Goal: Complete application form: Complete application form

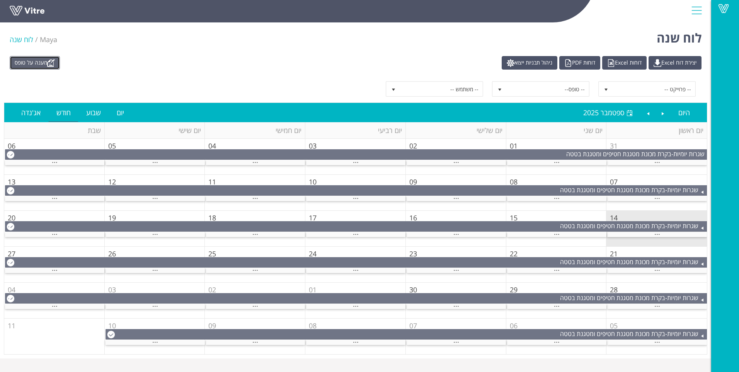
click at [51, 60] on img at bounding box center [51, 63] width 8 height 8
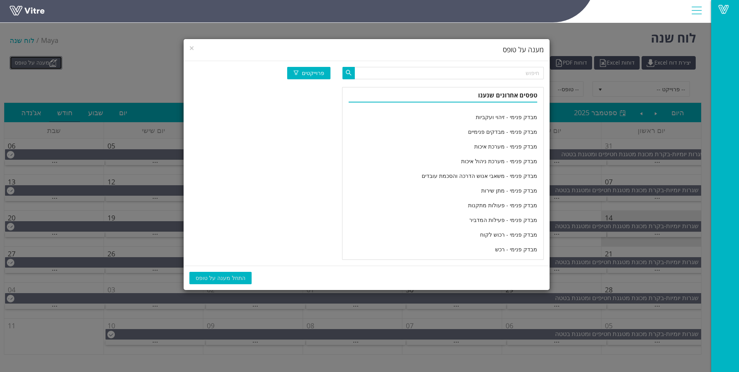
scroll to position [1273, 0]
drag, startPoint x: 457, startPoint y: 176, endPoint x: 292, endPoint y: 232, distance: 174.6
click at [456, 176] on li "CCP גלאי מתכות - מדידים גלאי וורטיקלי ג'לי" at bounding box center [442, 178] width 201 height 15
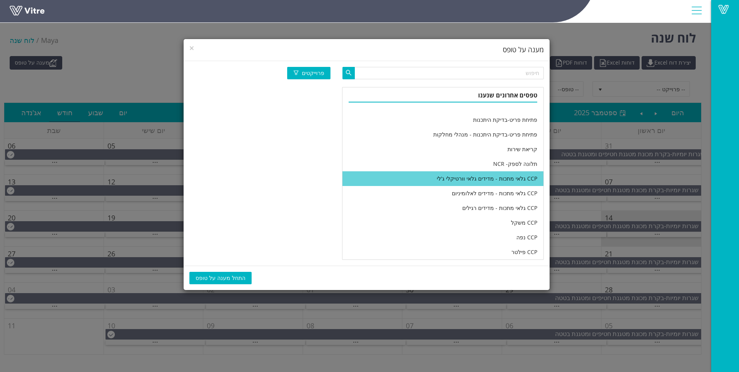
click at [213, 281] on button "התחל מענה על טופס" at bounding box center [220, 278] width 62 height 12
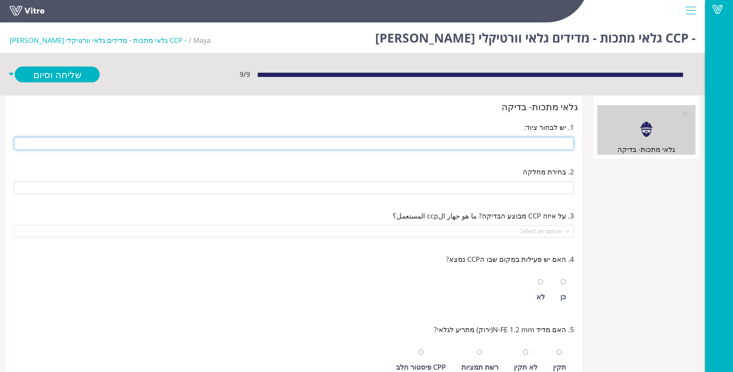
click at [409, 143] on input "text" at bounding box center [294, 143] width 560 height 13
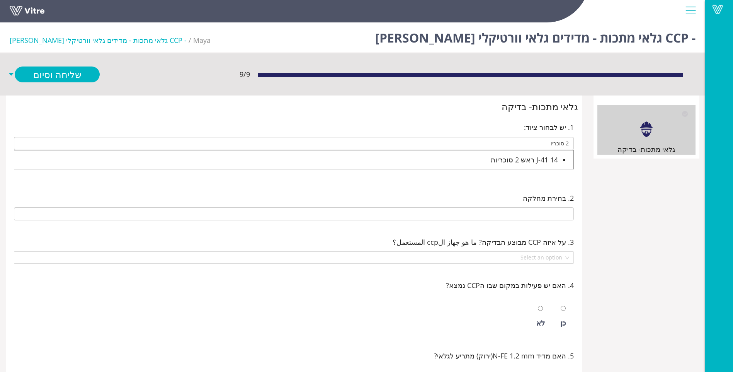
click at [512, 156] on div "J-41 14 ראש 2 סוכריות" at bounding box center [286, 159] width 544 height 11
type input "J-41 14 ראש 2 סוכריות"
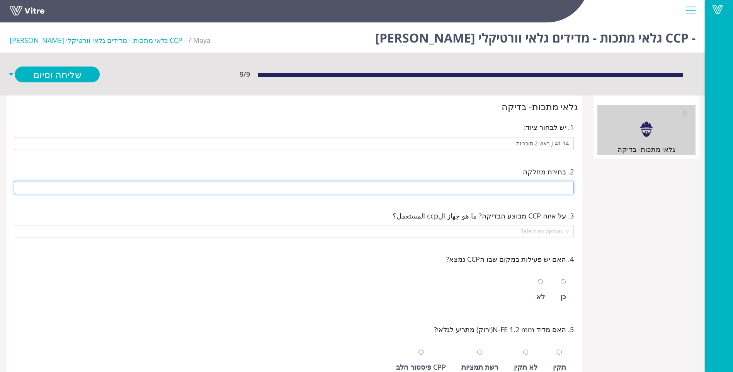
click at [511, 183] on input "text" at bounding box center [294, 187] width 560 height 13
type input "J-38 אולם אריזה"
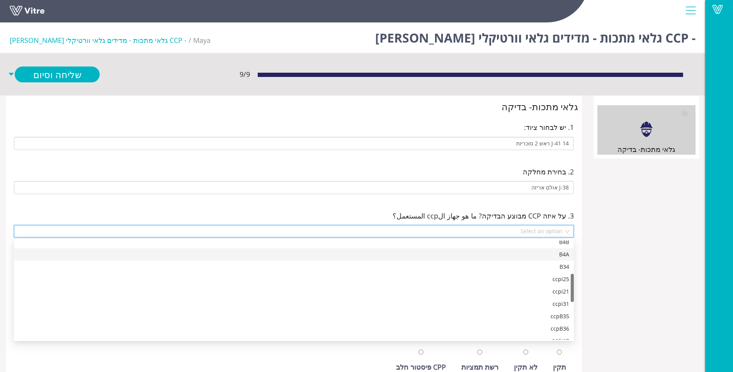
scroll to position [155, 0]
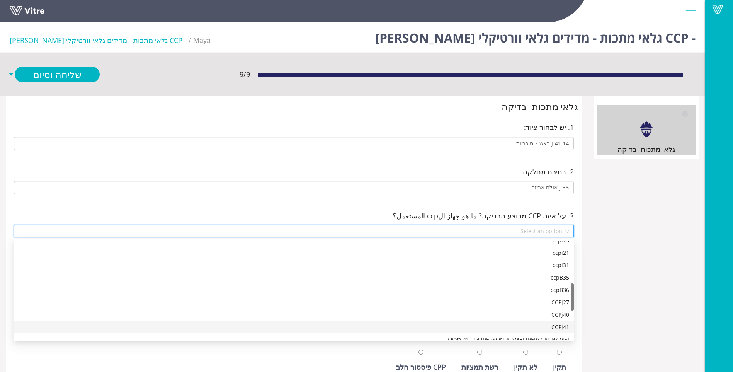
click at [532, 323] on div "CCPj41" at bounding box center [294, 327] width 550 height 8
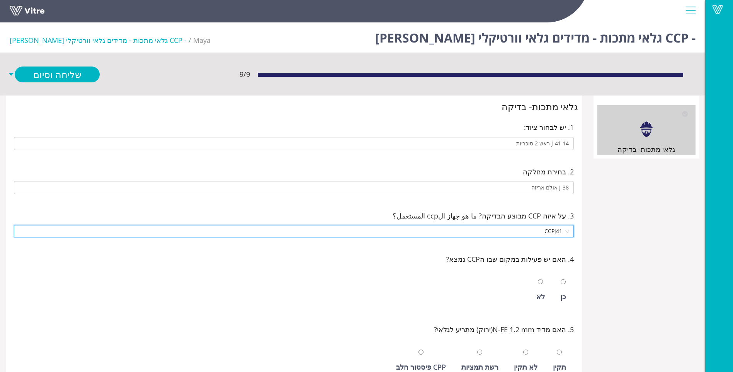
click at [561, 294] on div "כן" at bounding box center [563, 296] width 6 height 11
radio input "true"
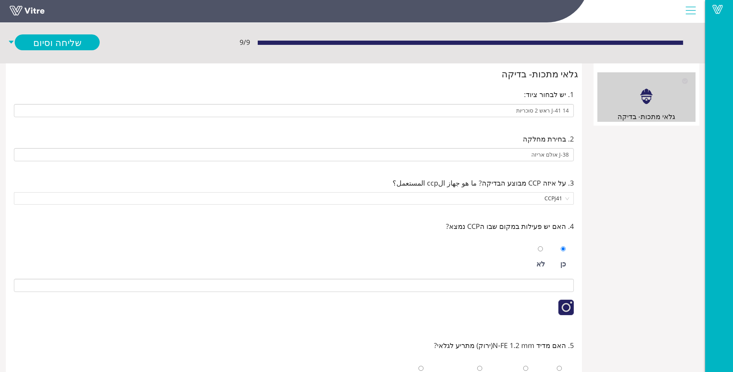
scroll to position [77, 0]
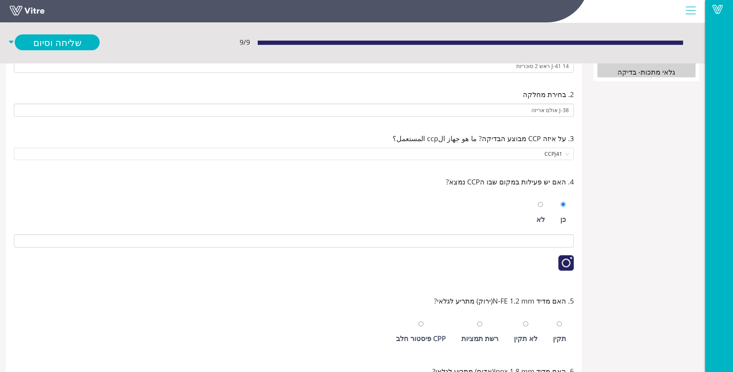
click at [555, 333] on div "תקין" at bounding box center [559, 338] width 13 height 11
radio input "true"
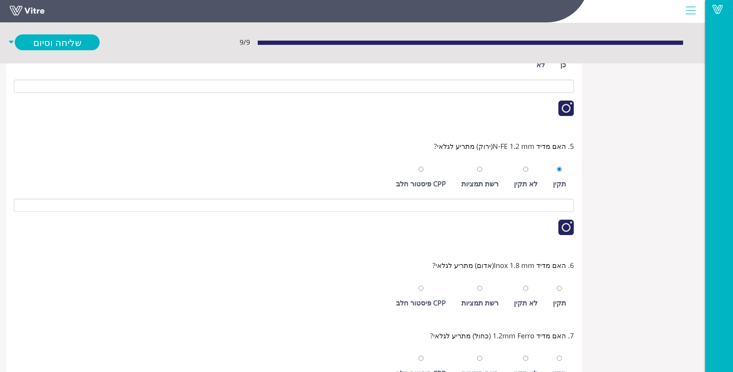
click at [562, 292] on div at bounding box center [559, 287] width 5 height 11
radio input "true"
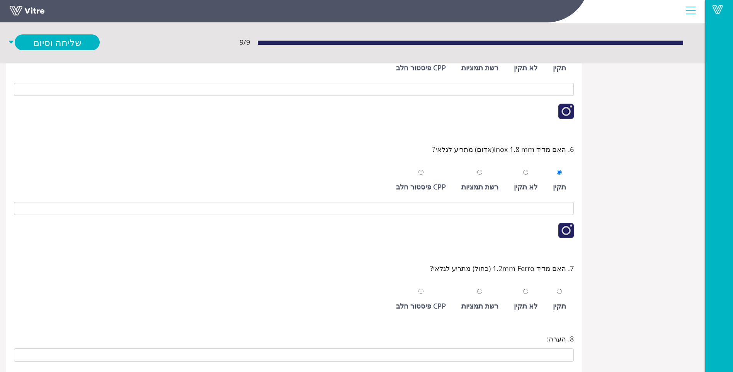
drag, startPoint x: 561, startPoint y: 309, endPoint x: 546, endPoint y: 296, distance: 20.0
click at [561, 309] on div "תקין" at bounding box center [559, 305] width 13 height 11
radio input "true"
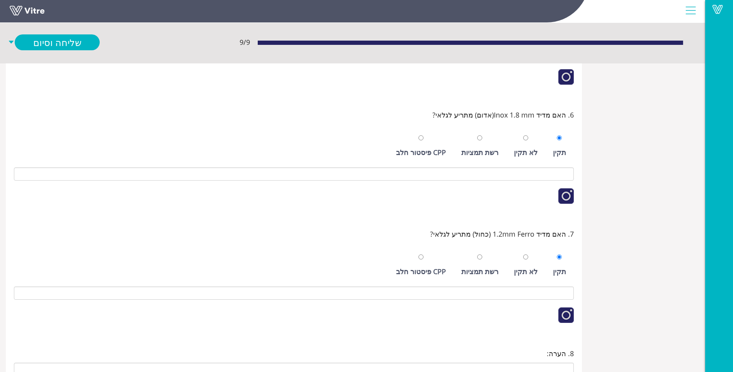
scroll to position [460, 0]
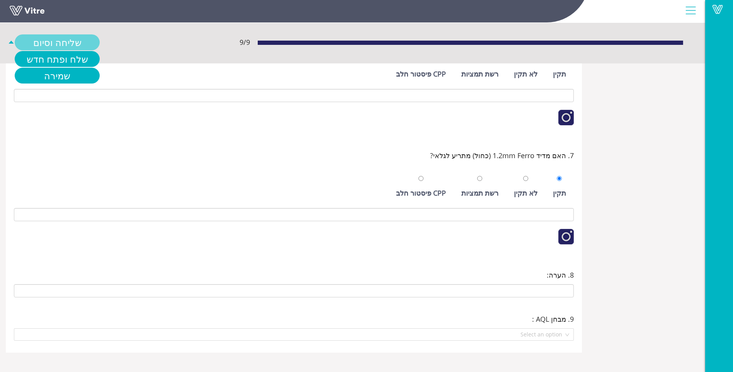
click at [59, 37] on link "שליחה וסיום" at bounding box center [57, 42] width 85 height 16
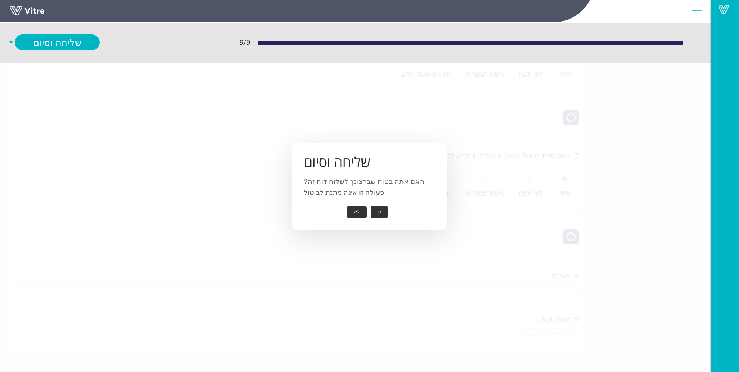
click at [382, 212] on button "כן" at bounding box center [378, 212] width 17 height 12
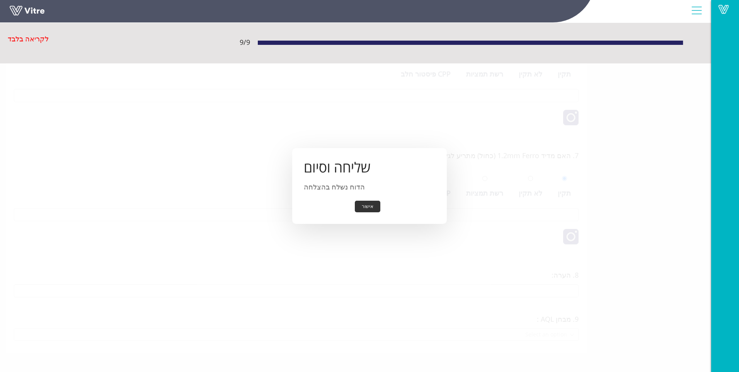
click at [372, 207] on button "אישור" at bounding box center [367, 206] width 25 height 12
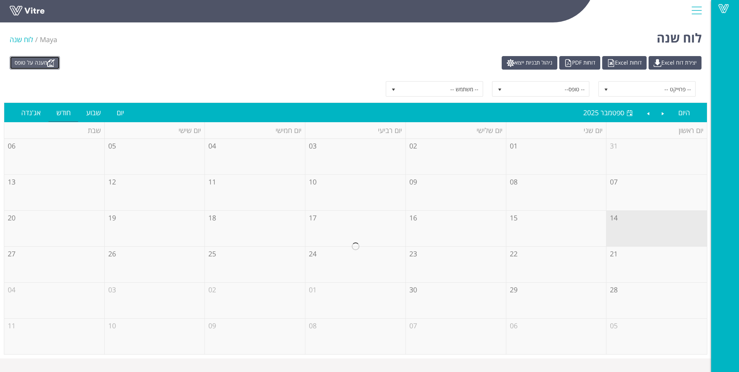
click at [30, 63] on link "מענה על טופס" at bounding box center [35, 63] width 50 height 14
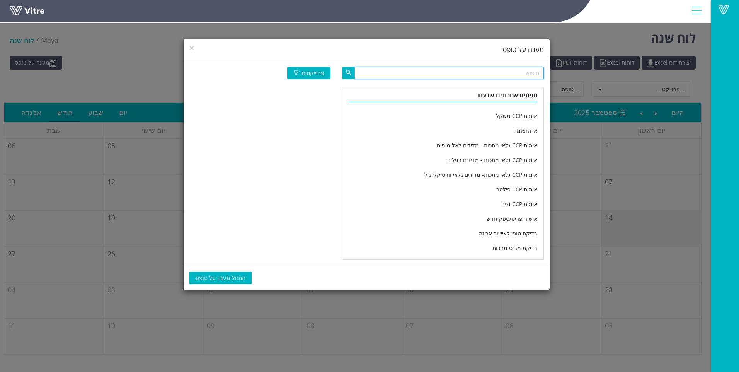
click at [490, 76] on input "text" at bounding box center [448, 73] width 189 height 12
type input "מחלקה יומי"
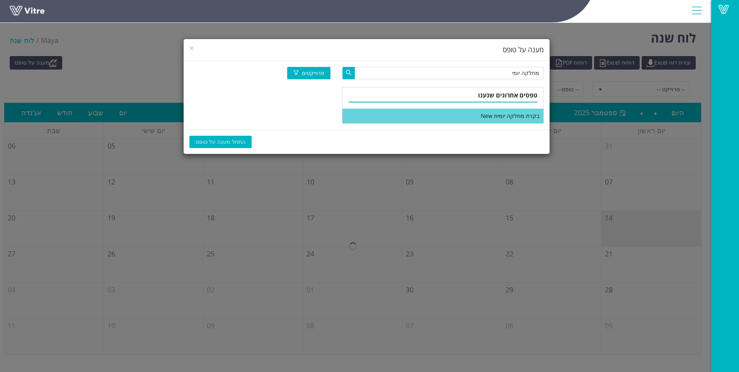
click at [475, 112] on li "בקרת מחלקה יומית New" at bounding box center [442, 116] width 201 height 15
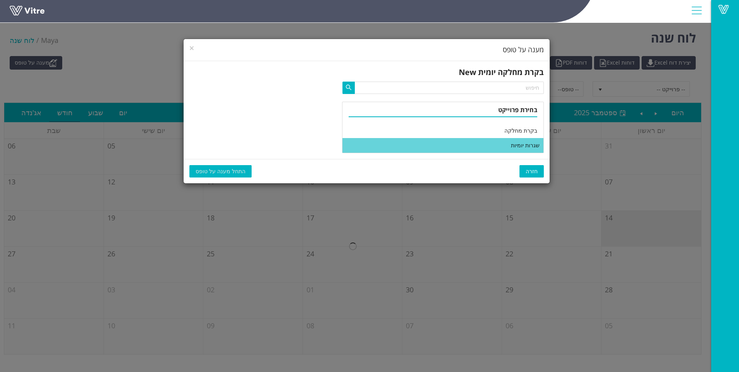
click at [483, 142] on li "שגרות יומיות" at bounding box center [442, 145] width 201 height 15
click at [206, 175] on span "התחל מענה על טופס" at bounding box center [220, 171] width 50 height 8
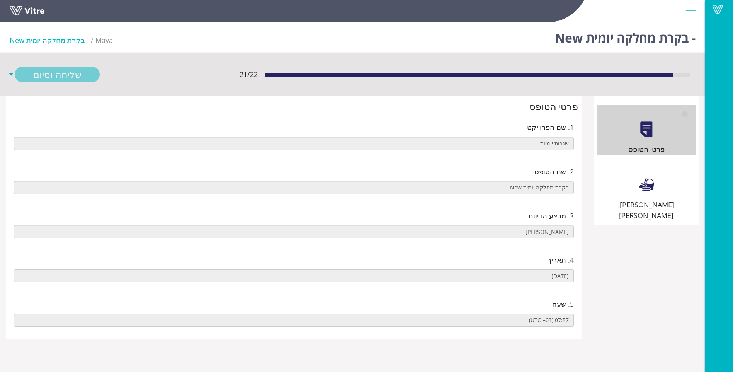
click at [614, 168] on div "[PERSON_NAME], [PERSON_NAME]" at bounding box center [646, 190] width 98 height 61
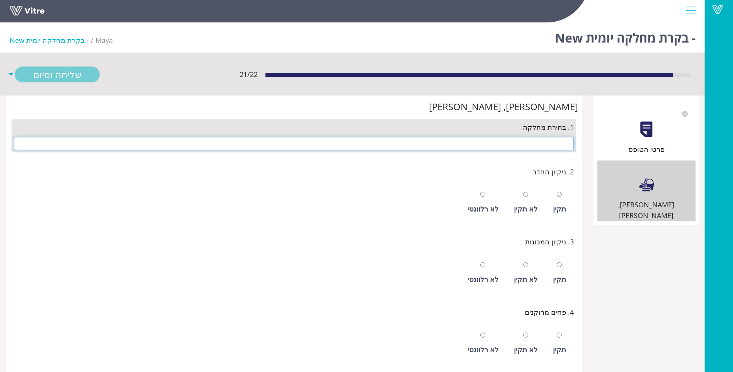
click at [563, 146] on input "text" at bounding box center [294, 143] width 560 height 13
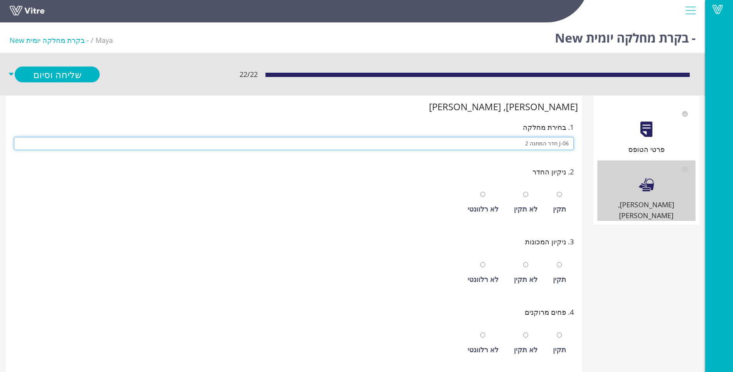
type input "J-06 חדר המתנה 2"
click at [523, 192] on input "radio" at bounding box center [525, 194] width 5 height 5
radio input "true"
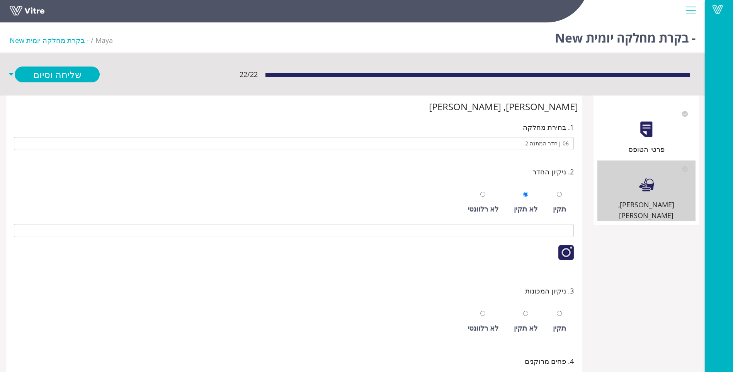
click at [523, 311] on input "radio" at bounding box center [525, 313] width 5 height 5
radio input "true"
click at [480, 311] on input "radio" at bounding box center [482, 313] width 5 height 5
radio input "true"
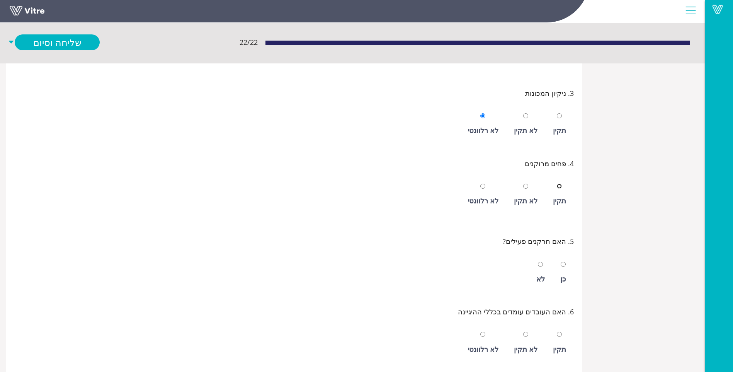
click at [557, 183] on input "radio" at bounding box center [559, 185] width 5 height 5
radio input "true"
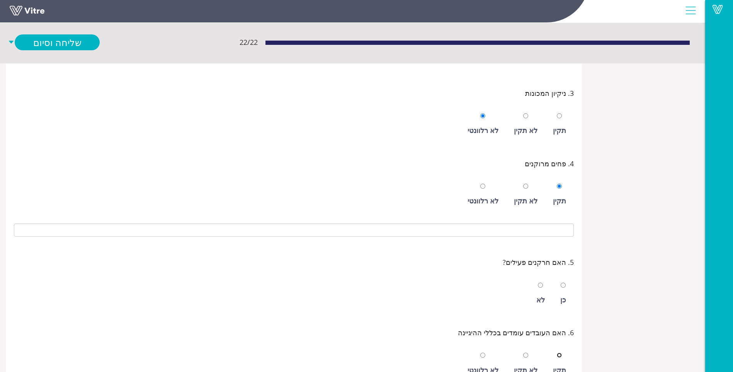
click at [557, 352] on input "radio" at bounding box center [559, 354] width 5 height 5
radio input "true"
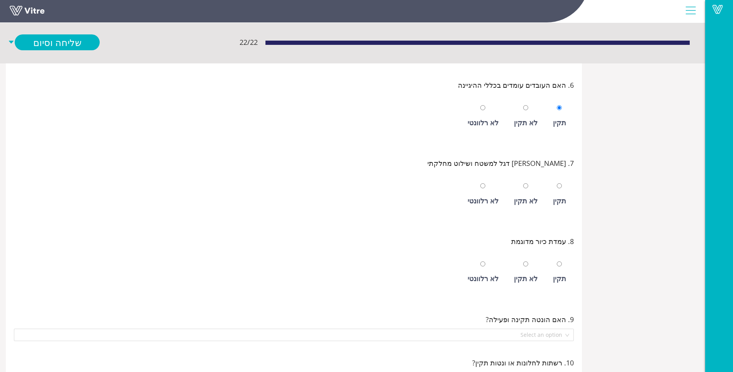
click at [559, 196] on div "תקין" at bounding box center [559, 200] width 13 height 11
radio input "true"
click at [476, 281] on div "לא רלוונטי" at bounding box center [482, 278] width 31 height 11
radio input "true"
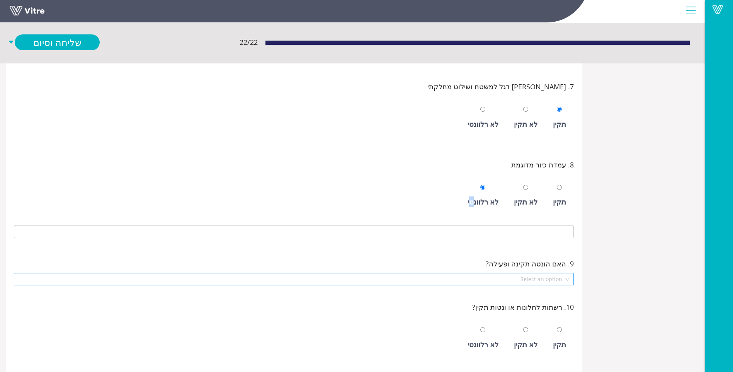
scroll to position [522, 0]
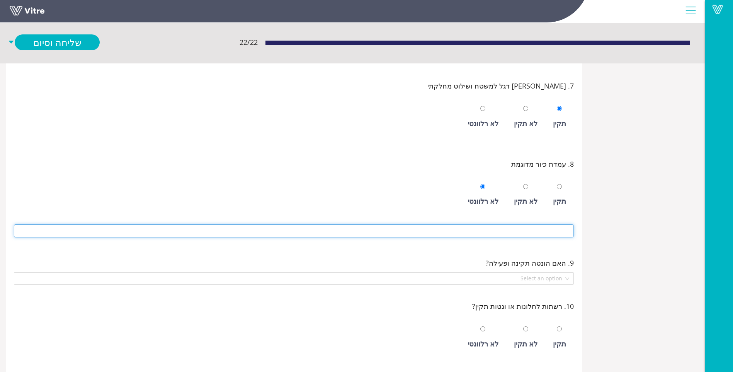
click at [533, 232] on input at bounding box center [294, 230] width 560 height 13
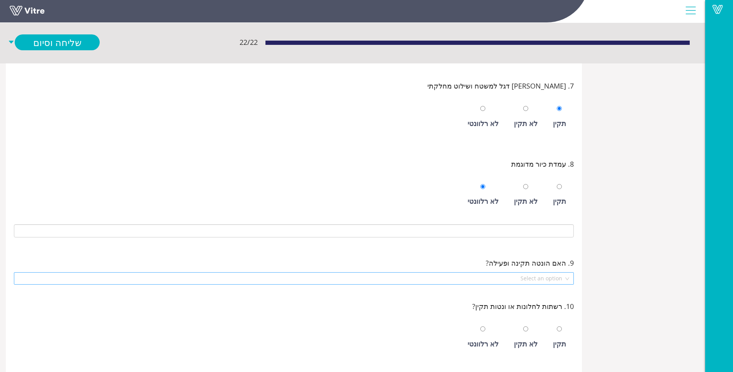
click at [546, 272] on div "9. האם הונטה תקינה ופעילה? Select an option" at bounding box center [294, 271] width 564 height 32
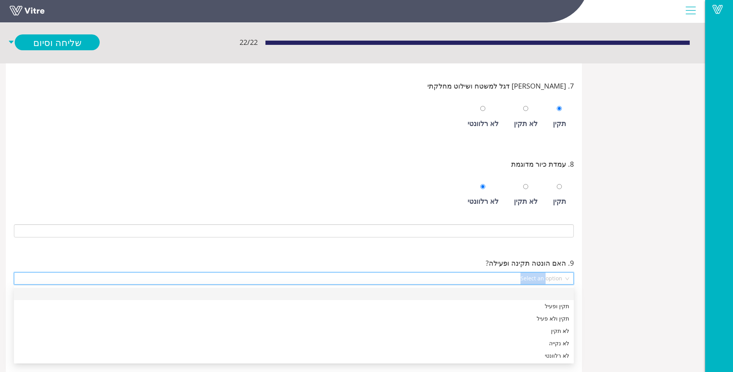
click at [547, 275] on input "search" at bounding box center [291, 278] width 545 height 12
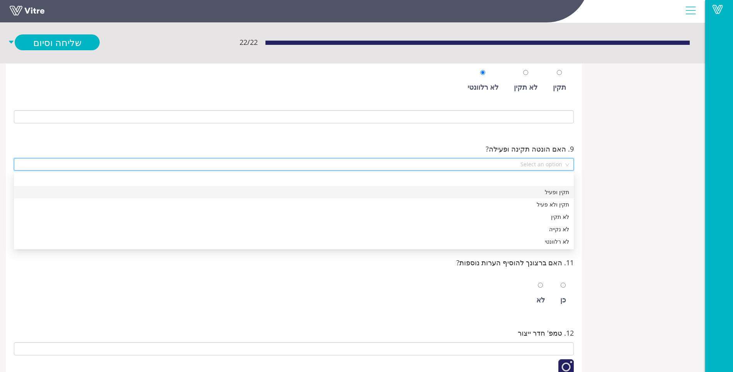
scroll to position [676, 0]
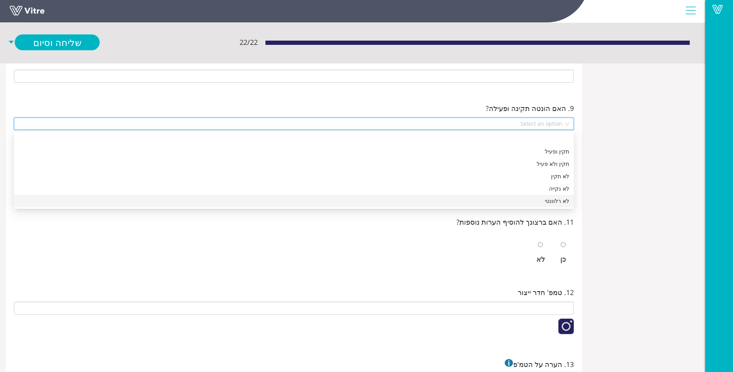
click at [540, 197] on div "לא רלוונטי" at bounding box center [294, 201] width 550 height 8
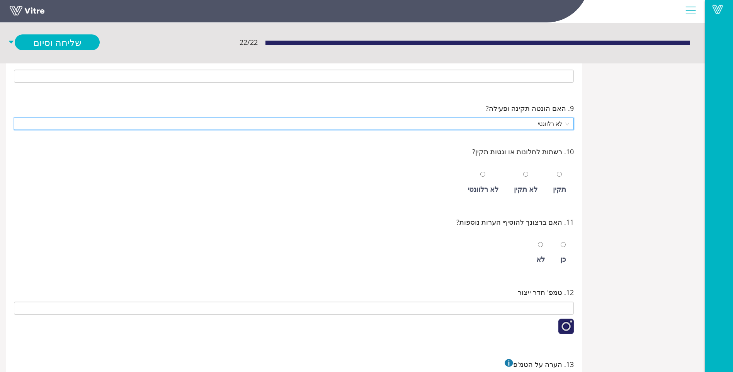
click at [486, 187] on div "לא רלוונטי" at bounding box center [482, 188] width 31 height 11
radio input "true"
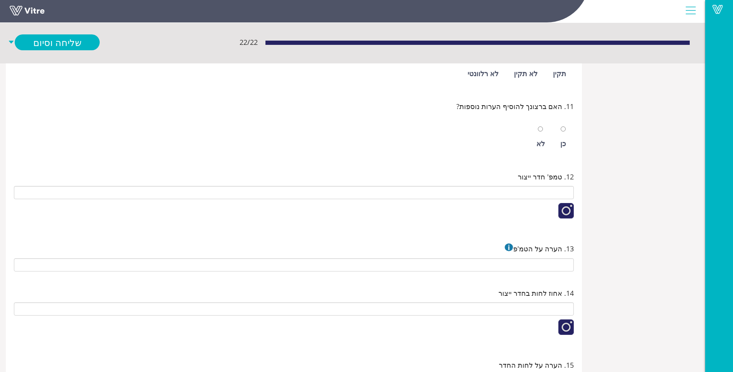
scroll to position [792, 0]
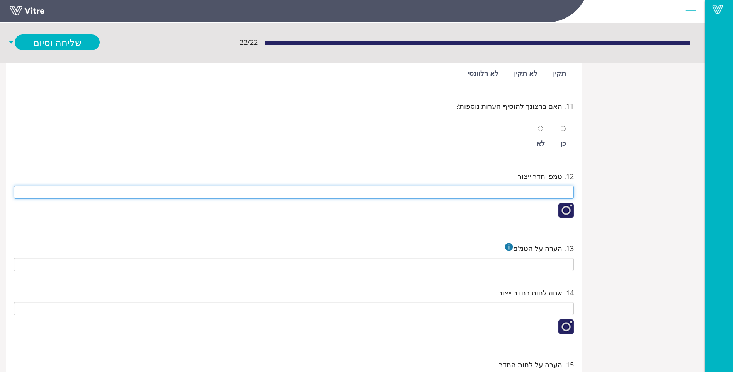
click at [532, 192] on input "text" at bounding box center [294, 191] width 560 height 13
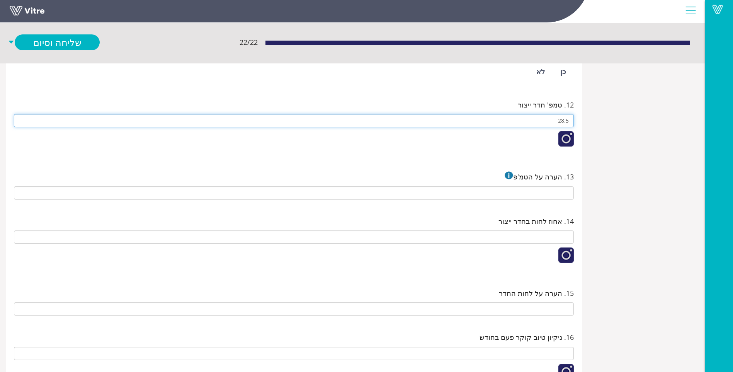
scroll to position [870, 0]
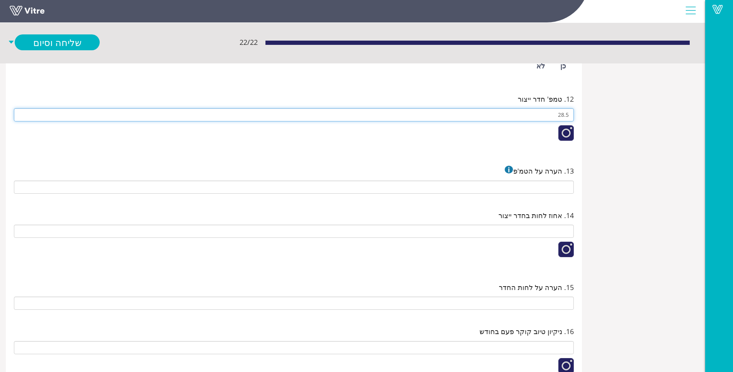
type input "28.5"
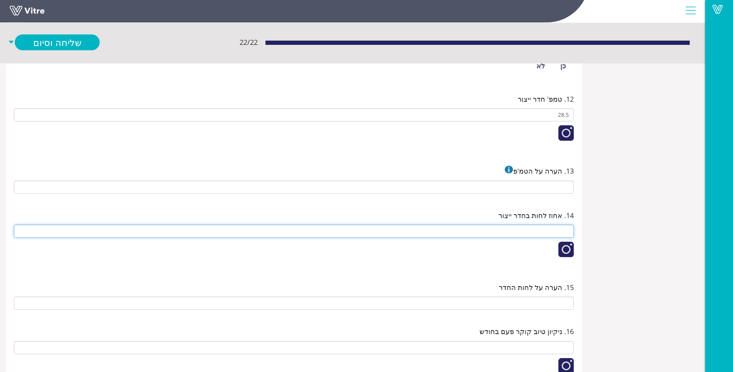
click at [537, 227] on input "text" at bounding box center [294, 230] width 560 height 13
type input "4"
type input "3"
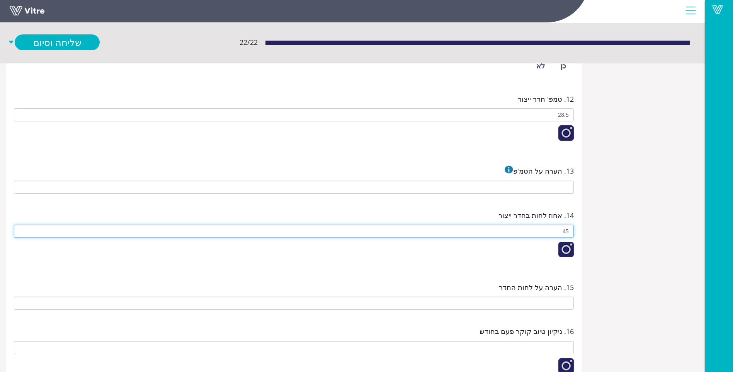
scroll to position [908, 0]
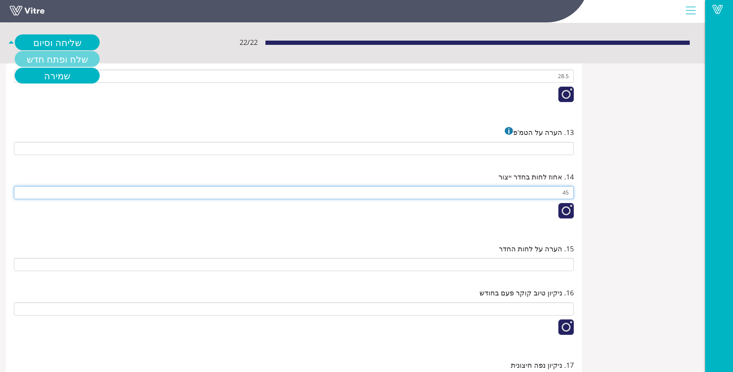
type input "45"
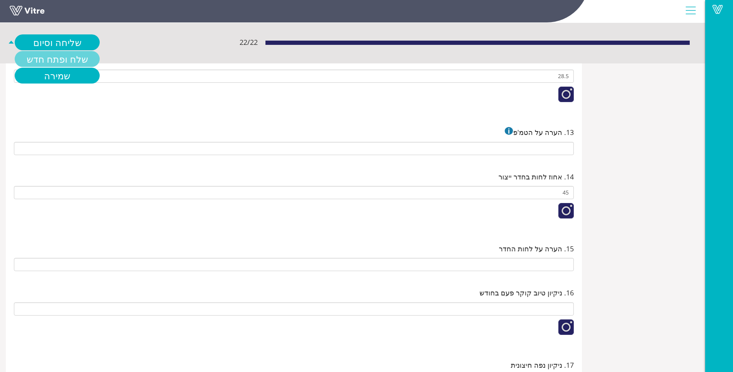
click at [51, 56] on link "שלח ופתח חדש" at bounding box center [57, 59] width 85 height 16
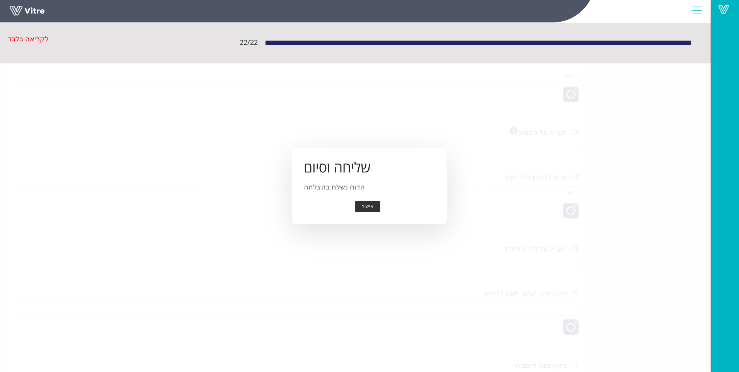
click at [377, 207] on button "אישור" at bounding box center [367, 206] width 25 height 12
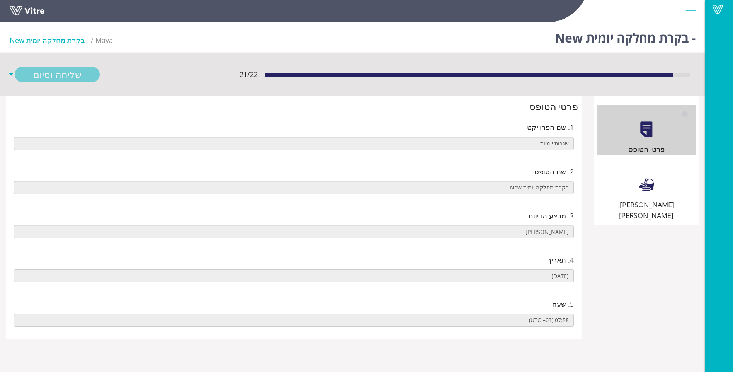
click at [630, 171] on div "שילוט, סימון וניקיון" at bounding box center [646, 190] width 98 height 61
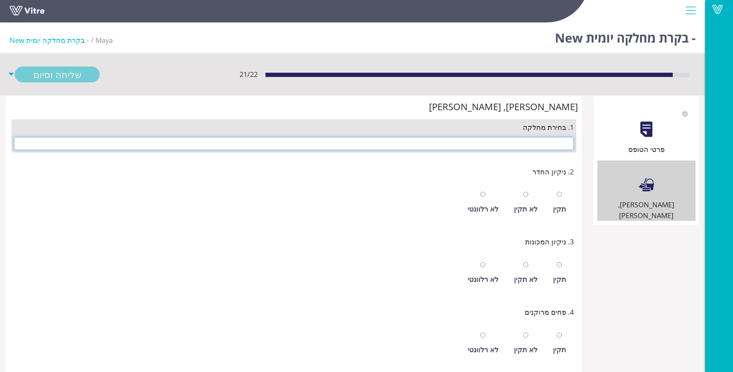
click at [545, 143] on input "text" at bounding box center [294, 143] width 560 height 13
type input "ד"
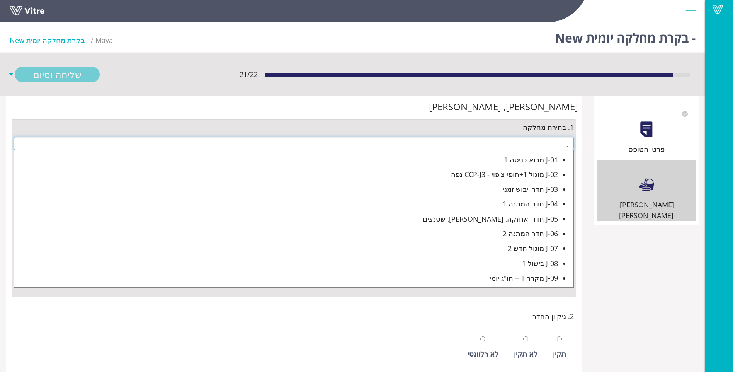
type input "J"
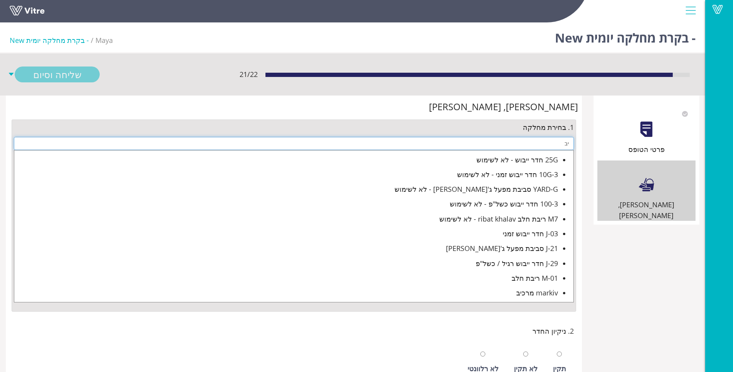
type input "י"
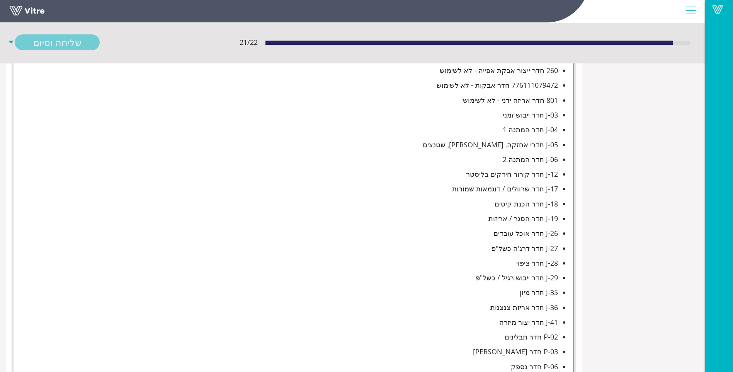
scroll to position [502, 0]
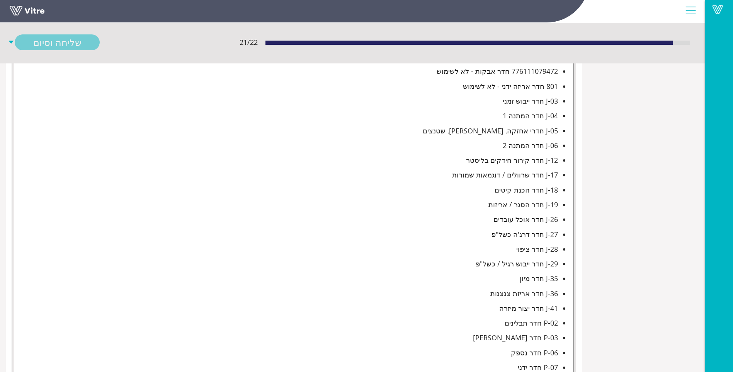
click at [505, 264] on div "J-29 חדר ייבוש רגיל / כשל"פ" at bounding box center [286, 263] width 544 height 11
type input "J-29 חדר ייבוש רגיל / כשל"פ"
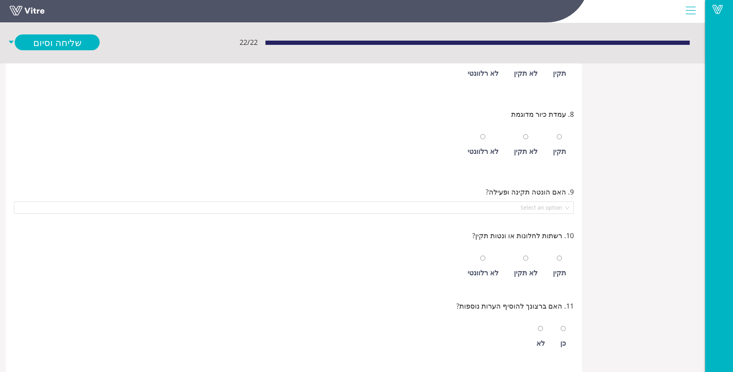
scroll to position [0, 0]
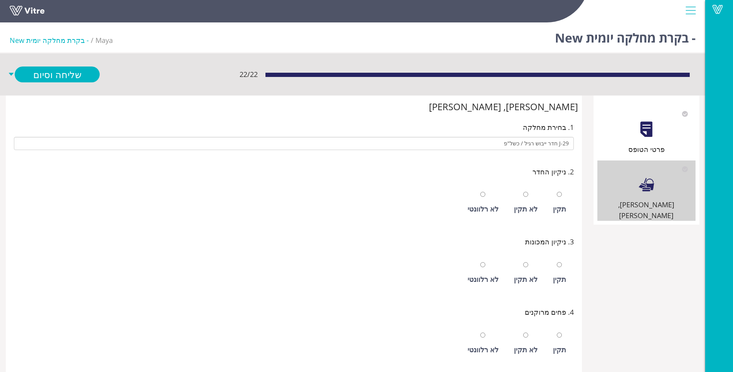
click at [558, 200] on div "תקין" at bounding box center [559, 203] width 21 height 36
radio input "true"
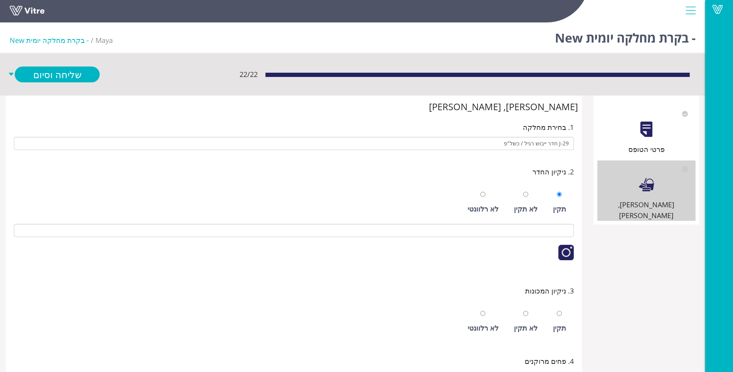
scroll to position [39, 0]
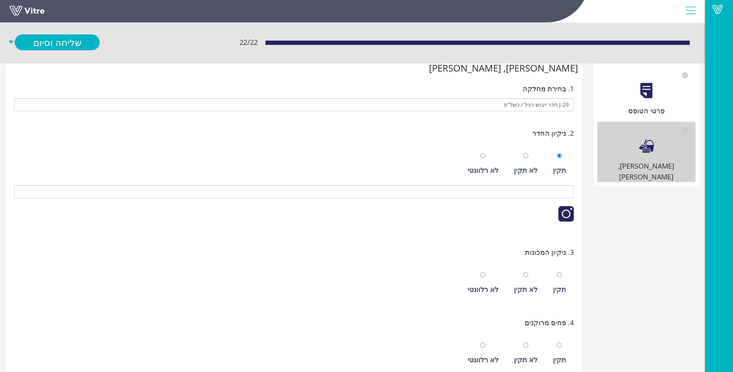
click at [557, 283] on div "תקין" at bounding box center [559, 283] width 21 height 36
radio input "true"
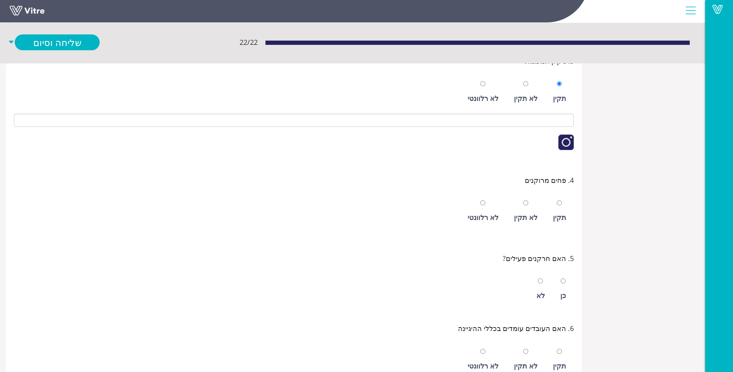
scroll to position [232, 0]
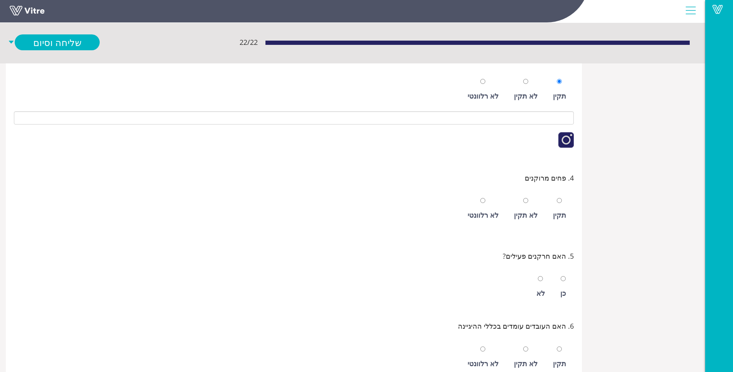
click at [498, 214] on div "לא רלוונטי" at bounding box center [482, 214] width 31 height 11
radio input "true"
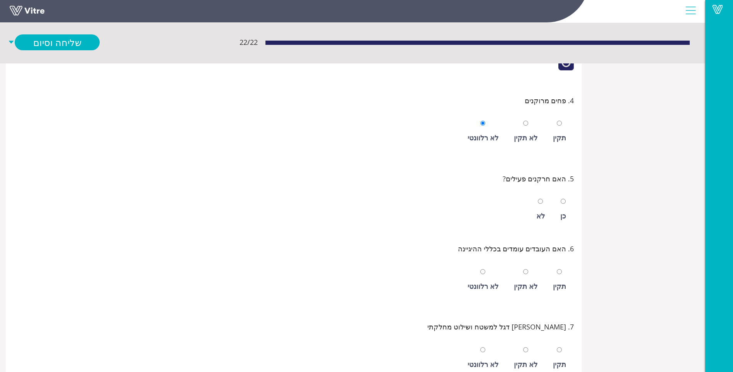
click at [555, 267] on div "תקין" at bounding box center [559, 280] width 21 height 36
radio input "true"
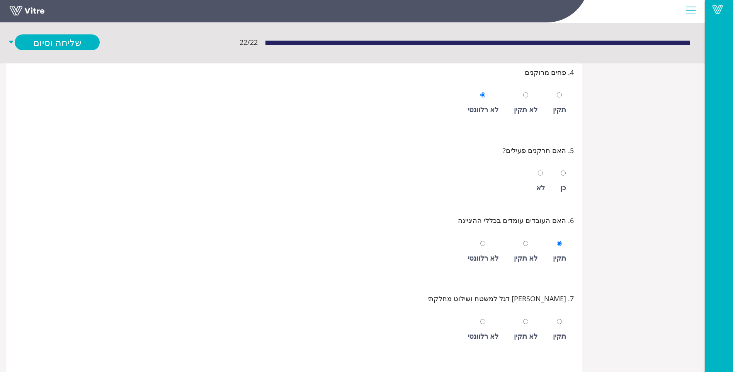
scroll to position [386, 0]
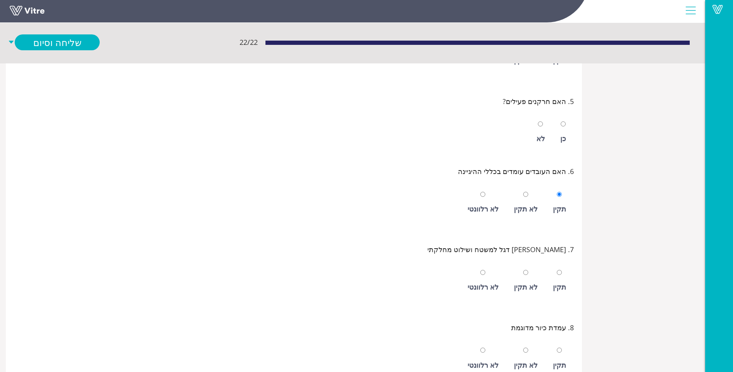
click at [553, 278] on div "תקין" at bounding box center [559, 281] width 21 height 36
radio input "true"
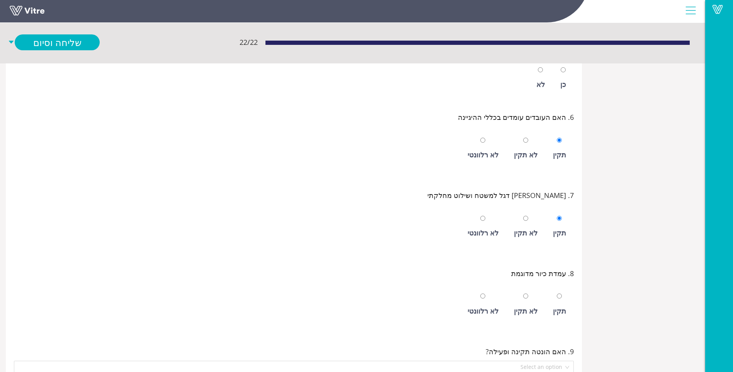
scroll to position [464, 0]
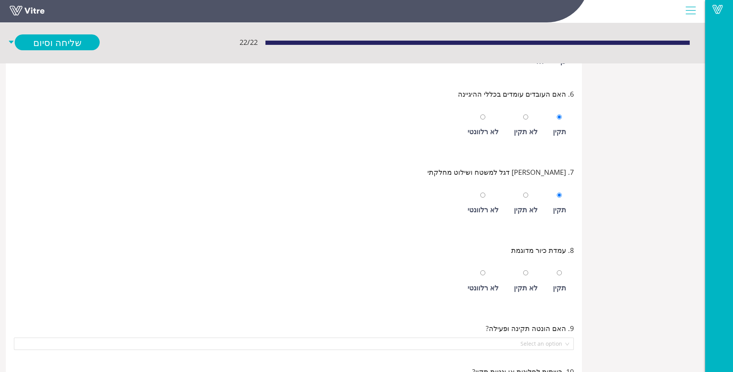
click at [480, 287] on div "לא רלוונטי" at bounding box center [482, 287] width 31 height 11
radio input "true"
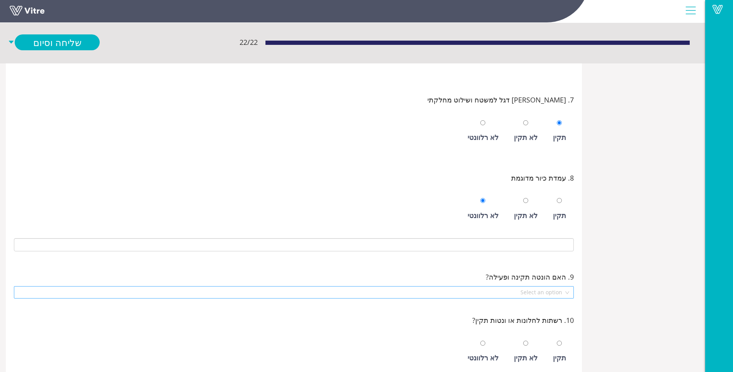
scroll to position [541, 0]
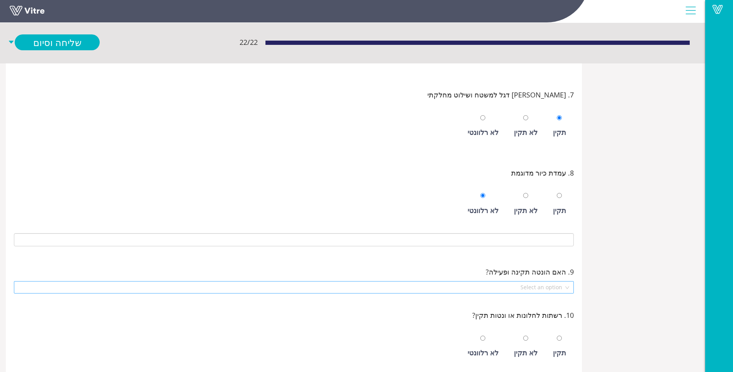
click at [539, 281] on input "search" at bounding box center [291, 287] width 545 height 12
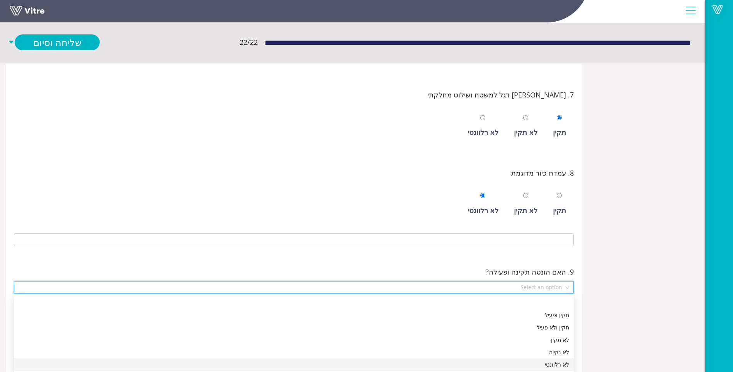
drag, startPoint x: 541, startPoint y: 361, endPoint x: 549, endPoint y: 347, distance: 16.3
click at [541, 361] on div "לא רלוונטי" at bounding box center [294, 364] width 550 height 8
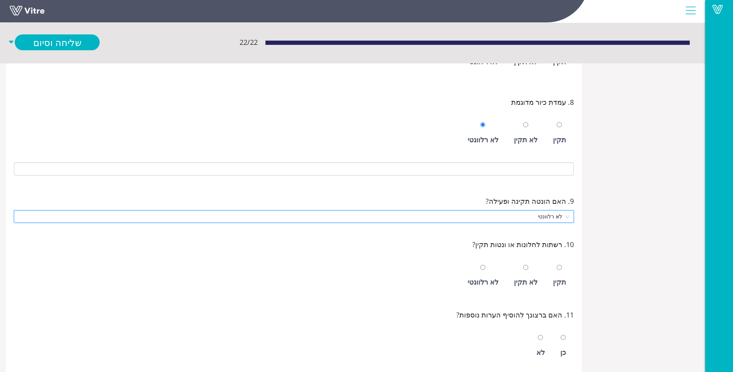
scroll to position [618, 0]
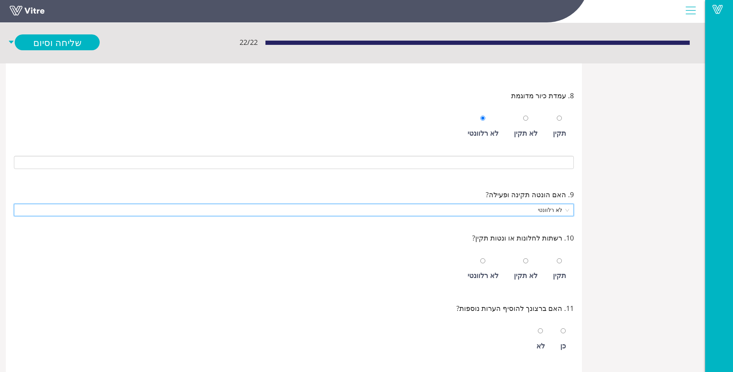
click at [498, 274] on div "לא רלוונטי" at bounding box center [482, 275] width 31 height 11
radio input "true"
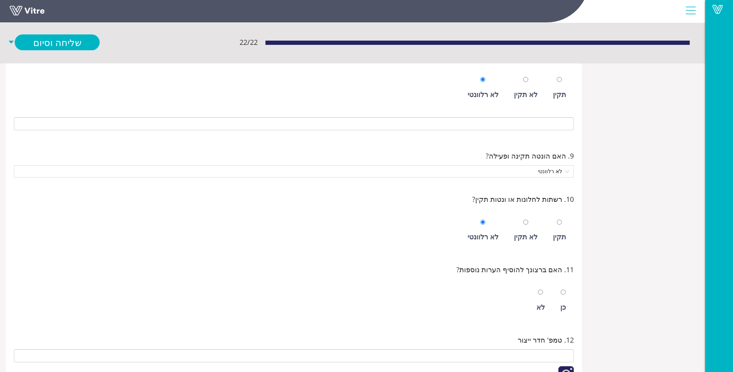
scroll to position [695, 0]
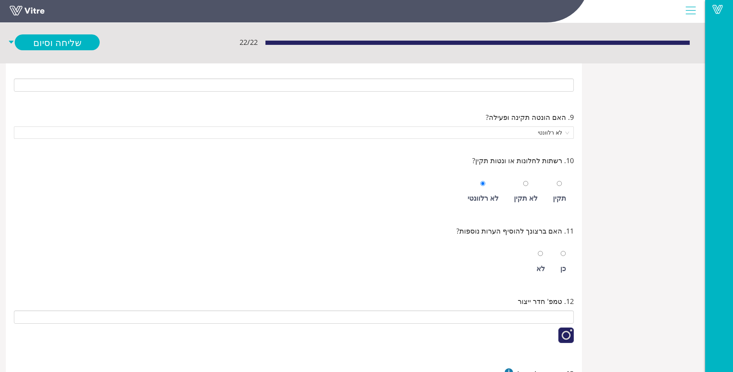
click at [546, 265] on div "לא" at bounding box center [540, 262] width 16 height 36
radio input "true"
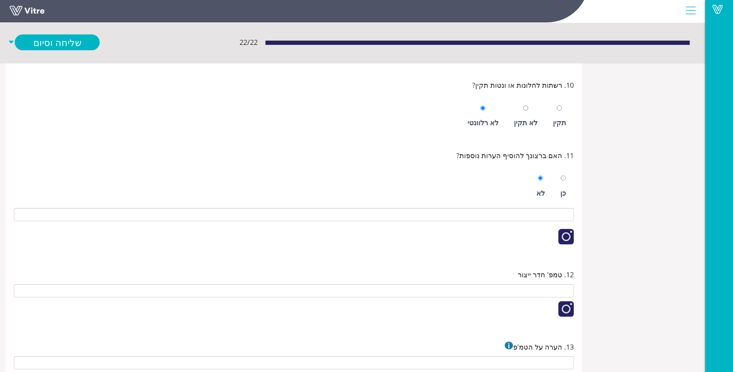
scroll to position [773, 0]
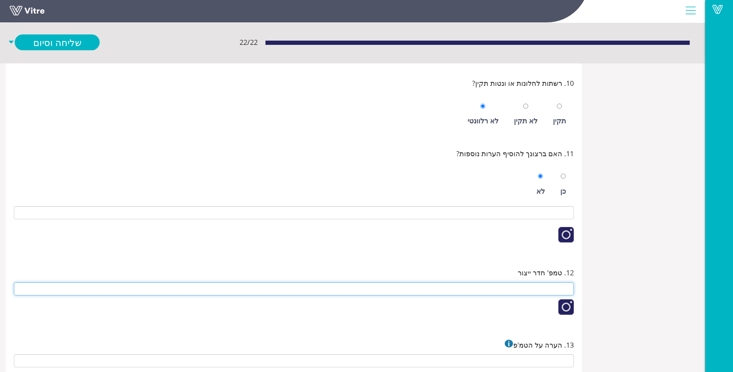
click at [541, 284] on input "text" at bounding box center [294, 288] width 560 height 13
type input "0"
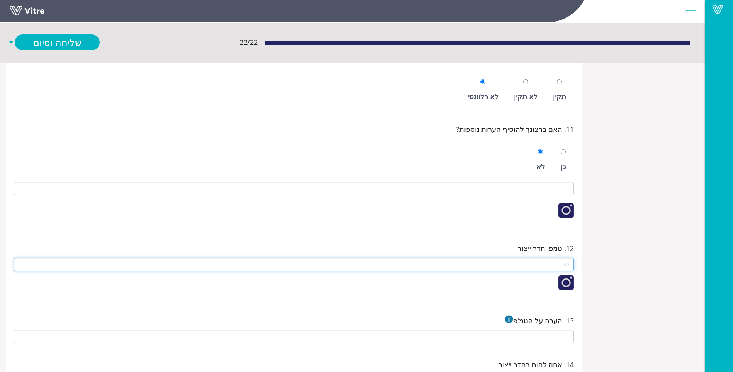
scroll to position [889, 0]
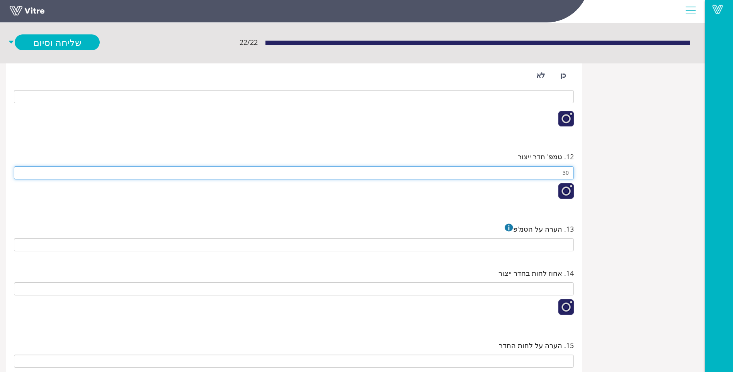
type input "30"
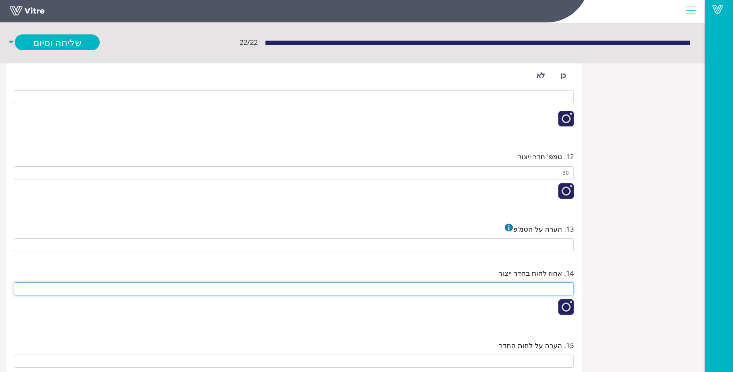
click at [543, 285] on input "text" at bounding box center [294, 288] width 560 height 13
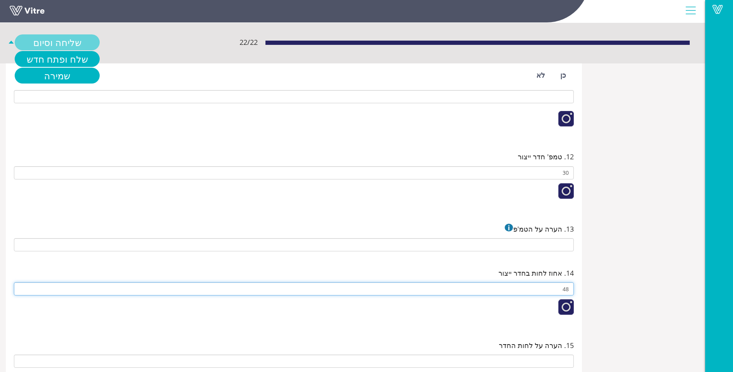
type input "48"
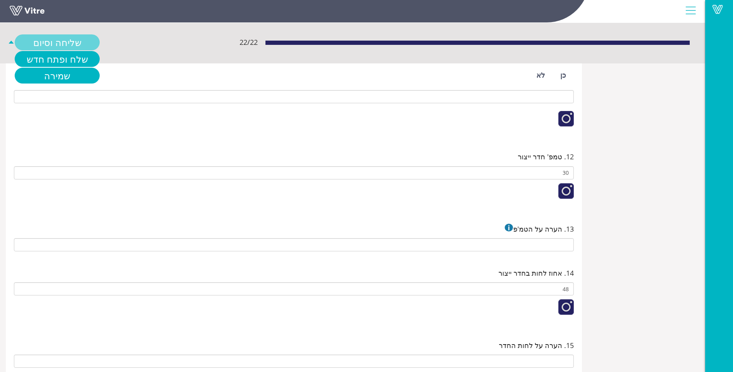
click at [68, 48] on link "שליחה וסיום" at bounding box center [57, 42] width 85 height 16
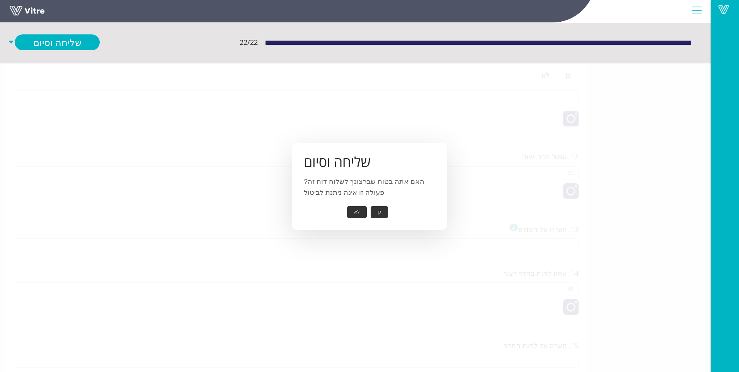
click at [378, 212] on button "כן" at bounding box center [378, 212] width 17 height 12
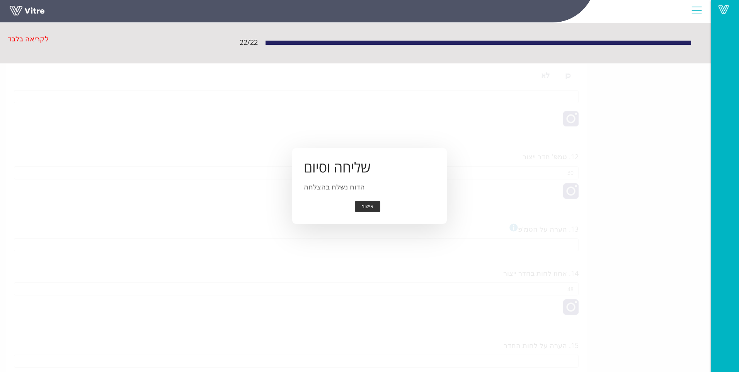
click at [376, 207] on button "אישור" at bounding box center [367, 206] width 25 height 12
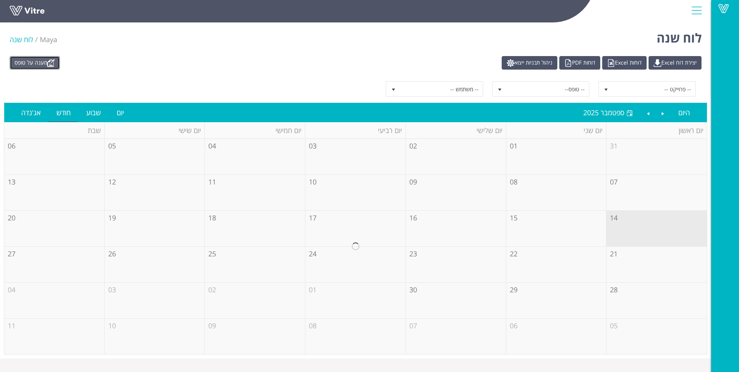
click at [36, 67] on link "מענה על טופס" at bounding box center [35, 63] width 50 height 14
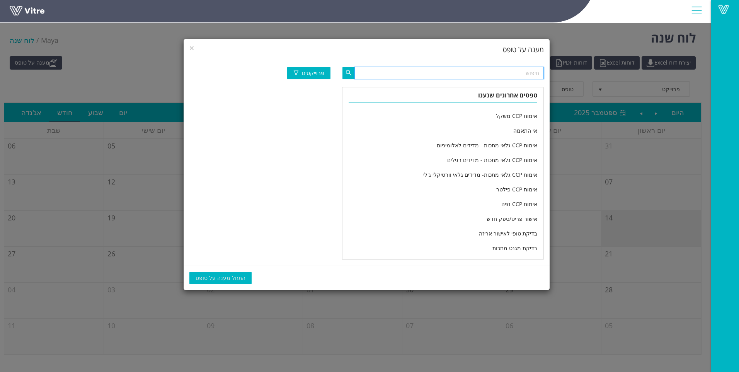
click at [491, 76] on input "text" at bounding box center [448, 73] width 189 height 12
type input "מחלקה יומי"
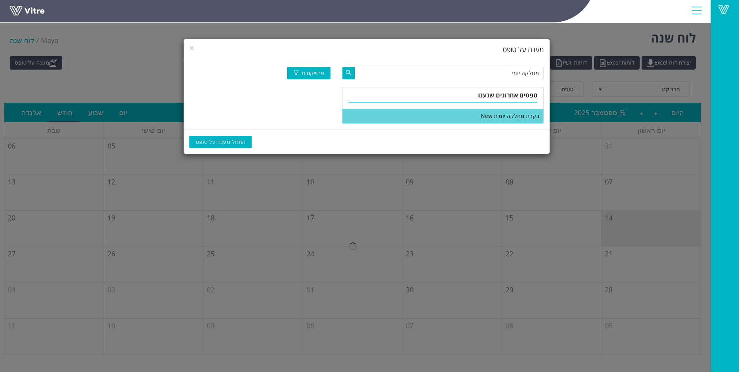
click at [481, 108] on div "טפסים אחרונים שנענו בקרת מחלקה יומית New" at bounding box center [443, 105] width 202 height 37
click at [483, 112] on li "בקרת מחלקה יומית New" at bounding box center [442, 116] width 201 height 15
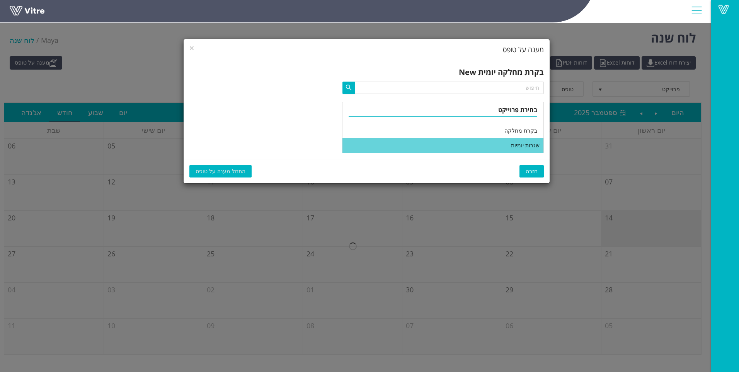
click at [499, 143] on li "שגרות יומיות" at bounding box center [442, 145] width 201 height 15
click at [217, 170] on span "התחל מענה על טופס" at bounding box center [220, 171] width 50 height 8
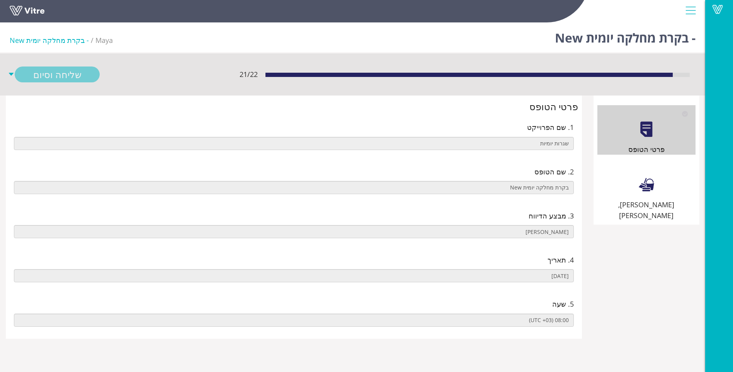
click at [618, 175] on div "[PERSON_NAME], [PERSON_NAME]" at bounding box center [646, 190] width 98 height 61
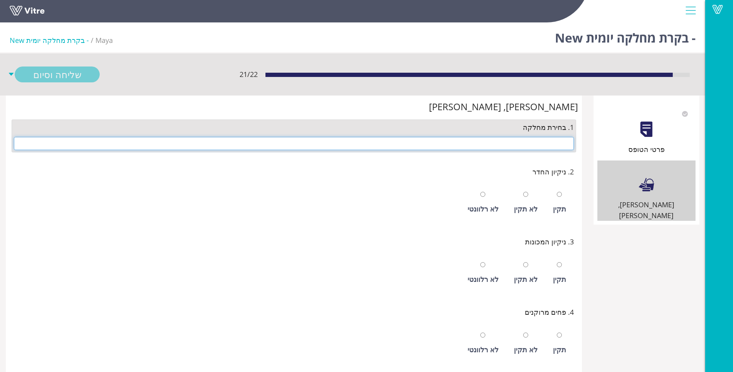
click at [534, 149] on input "text" at bounding box center [294, 143] width 560 height 13
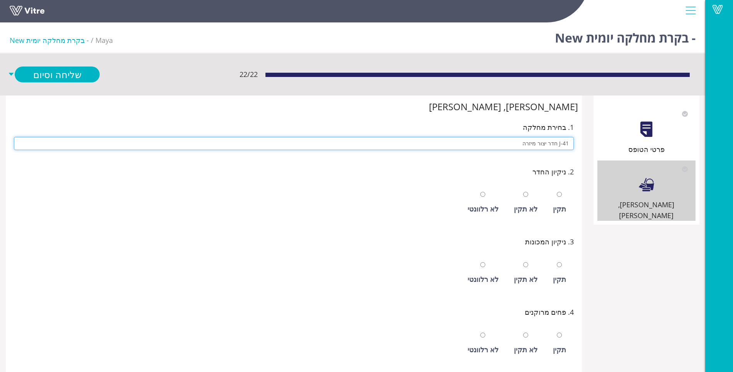
type input "J-41 חדר יצור מיזרה"
click at [557, 192] on input "radio" at bounding box center [559, 194] width 5 height 5
radio input "true"
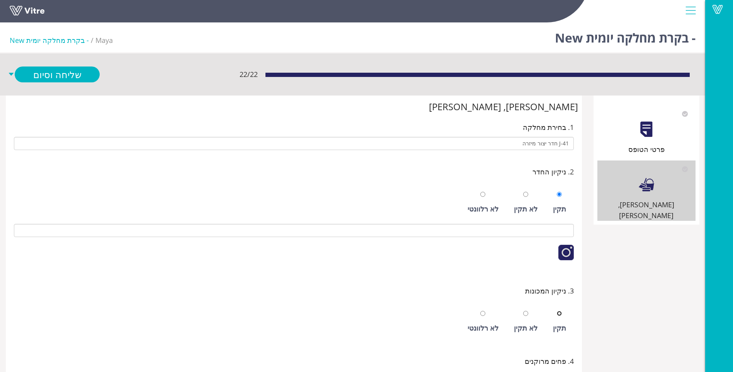
click at [557, 311] on input "radio" at bounding box center [559, 313] width 5 height 5
radio input "true"
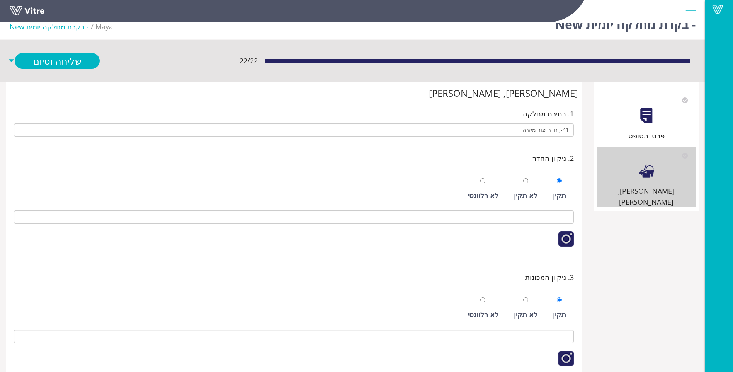
scroll to position [246, 0]
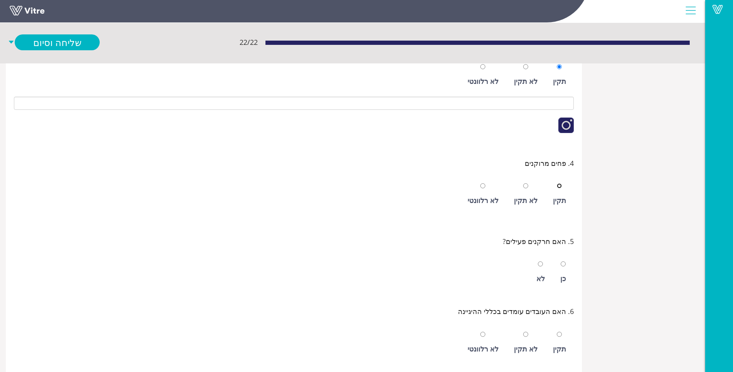
click at [557, 183] on input "radio" at bounding box center [559, 185] width 5 height 5
radio input "true"
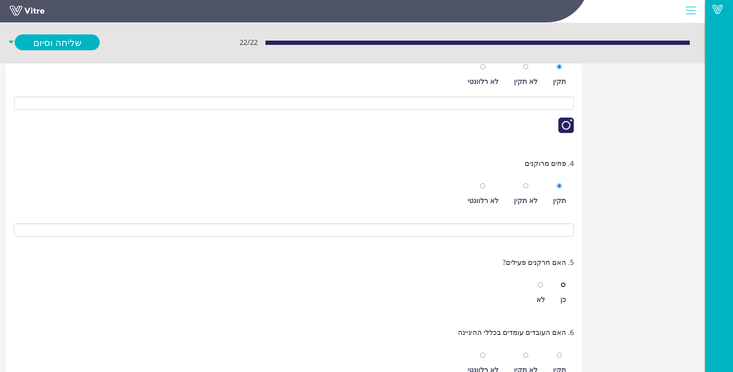
click at [561, 282] on input "radio" at bounding box center [563, 284] width 5 height 5
radio input "true"
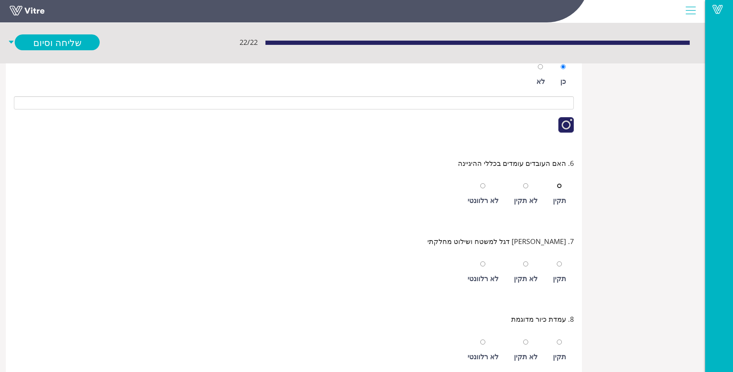
click at [557, 183] on input "radio" at bounding box center [559, 185] width 5 height 5
radio input "true"
click at [554, 262] on div "תקין" at bounding box center [559, 272] width 21 height 36
radio input "true"
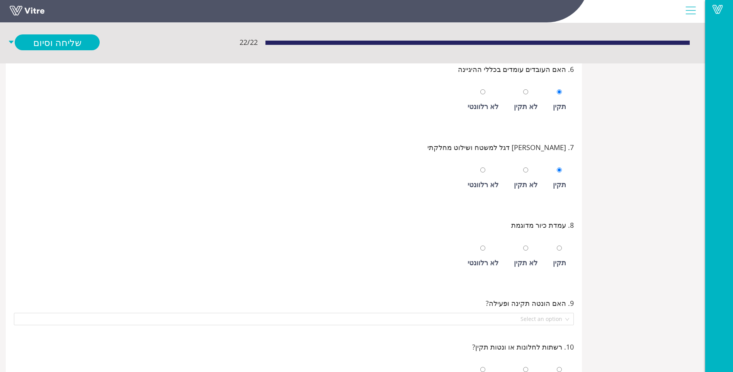
scroll to position [580, 0]
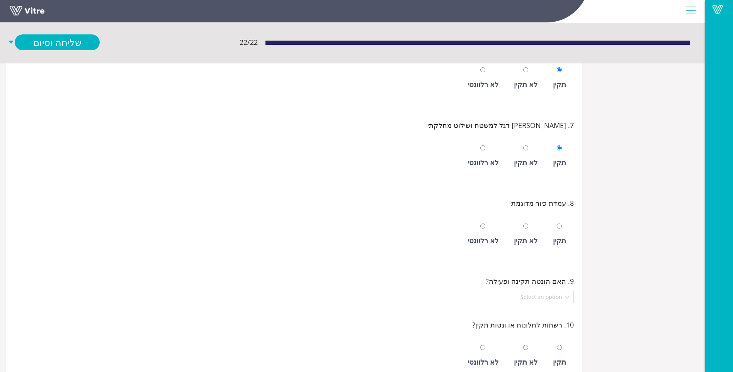
click at [569, 233] on div "תקין" at bounding box center [559, 234] width 21 height 36
radio input "true"
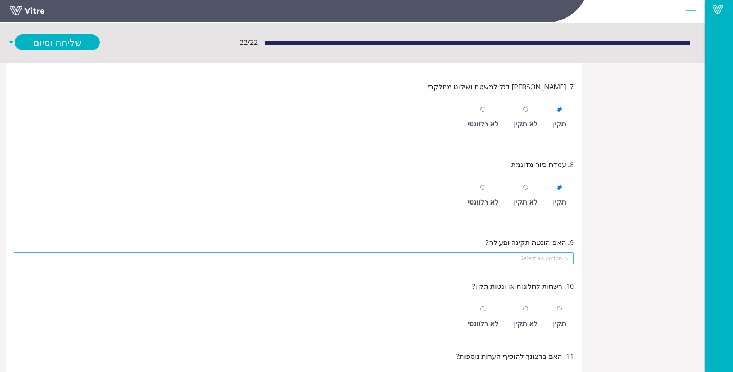
click at [541, 260] on input "search" at bounding box center [291, 258] width 545 height 12
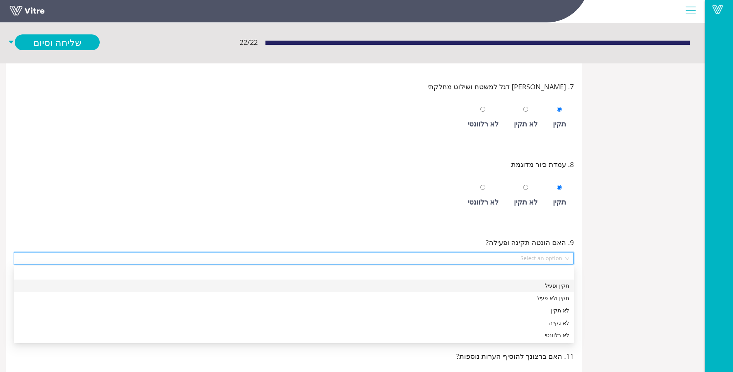
click at [544, 282] on div "תקין ופעיל" at bounding box center [294, 285] width 550 height 8
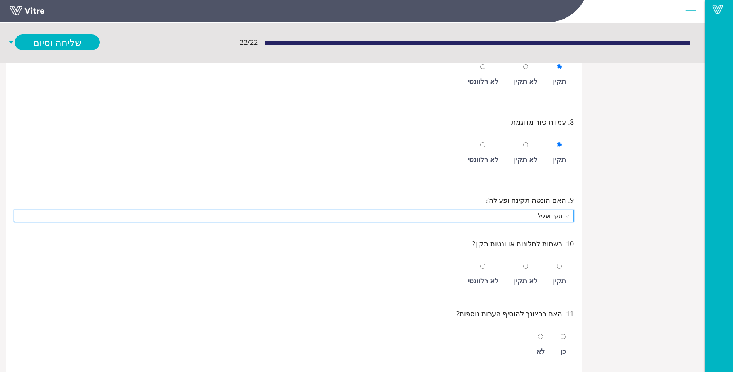
scroll to position [696, 0]
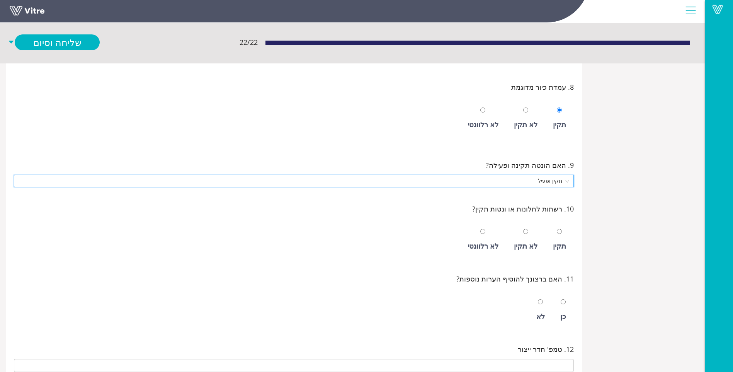
click at [565, 238] on div "תקין" at bounding box center [559, 240] width 21 height 36
radio input "true"
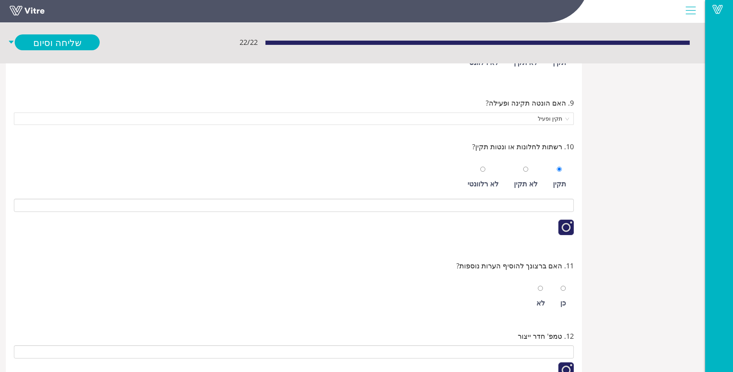
scroll to position [773, 0]
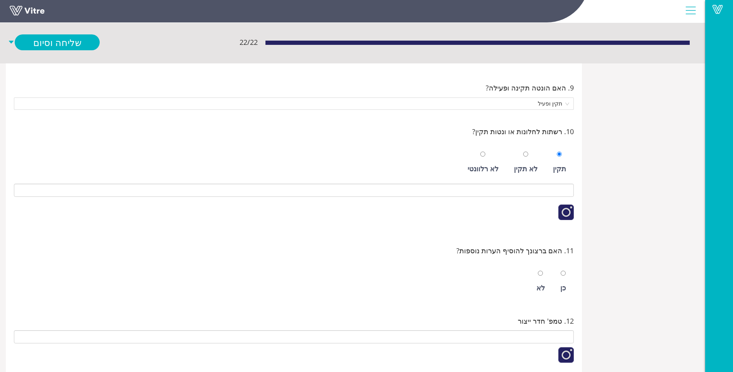
click at [550, 284] on div "כן לא" at bounding box center [294, 279] width 560 height 39
click at [549, 284] on div "כן לא" at bounding box center [294, 279] width 560 height 39
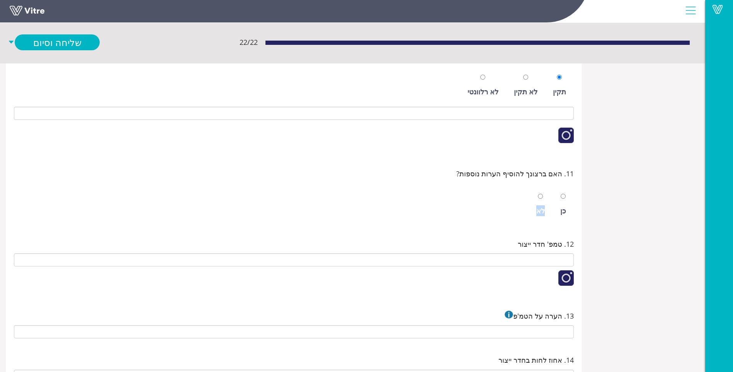
scroll to position [851, 0]
click at [539, 199] on div at bounding box center [540, 195] width 5 height 11
radio input "true"
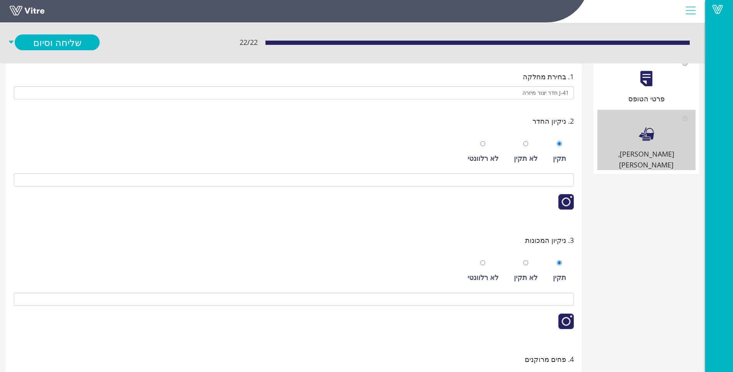
scroll to position [0, 0]
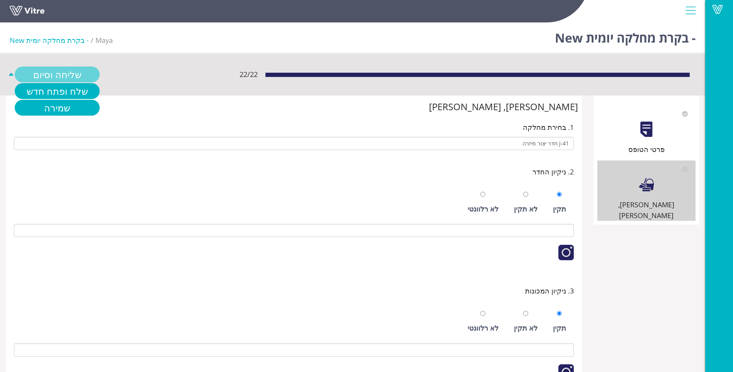
click at [59, 76] on link "שליחה וסיום" at bounding box center [57, 74] width 85 height 16
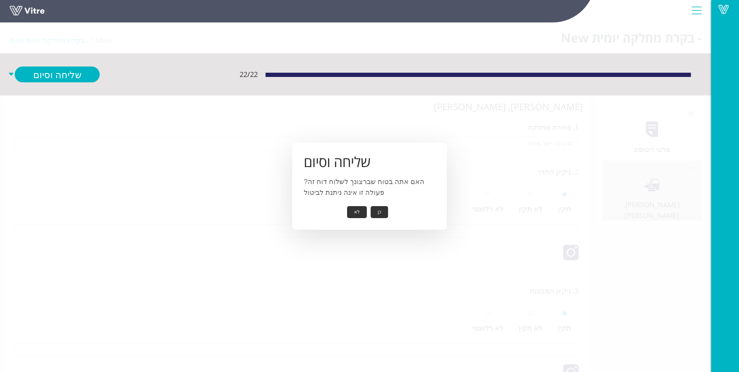
click at [359, 209] on button "לא" at bounding box center [357, 212] width 20 height 12
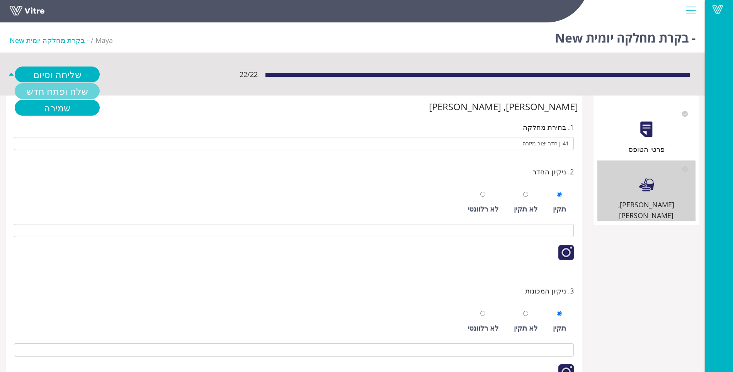
click at [60, 87] on link "שלח ופתח חדש" at bounding box center [57, 91] width 85 height 16
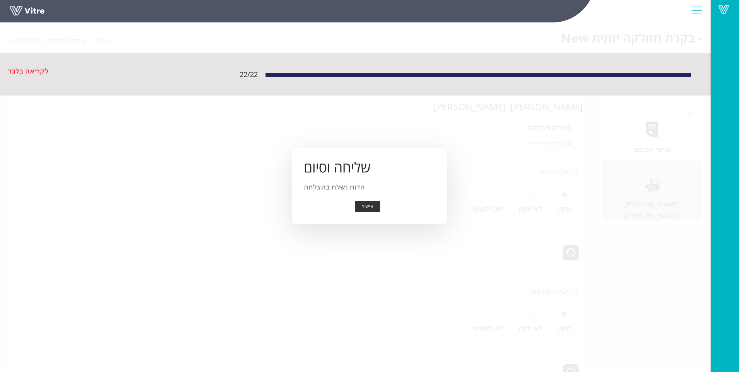
click at [365, 207] on button "אישור" at bounding box center [367, 206] width 25 height 12
